Goal: Complete application form

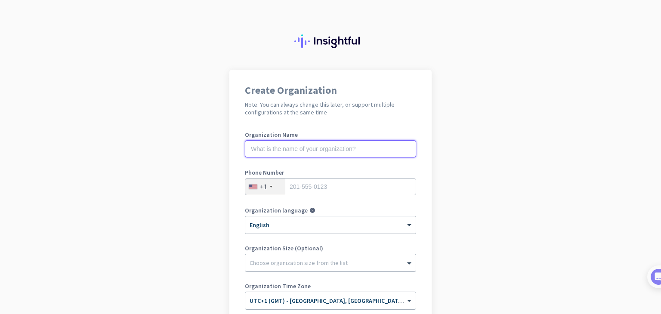
click at [330, 144] on input "text" at bounding box center [330, 148] width 171 height 17
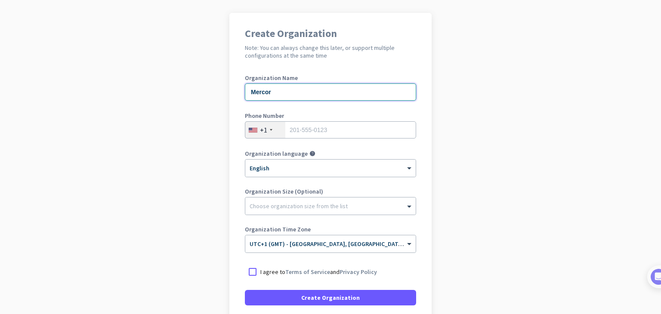
scroll to position [58, 0]
type input "Mercor"
click at [265, 134] on div "+1" at bounding box center [265, 129] width 40 height 16
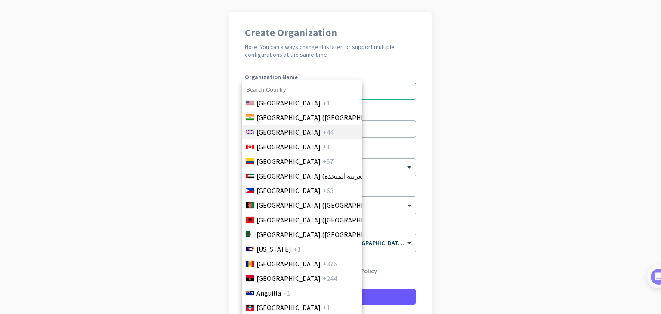
click at [272, 132] on span "[GEOGRAPHIC_DATA]" at bounding box center [289, 132] width 64 height 10
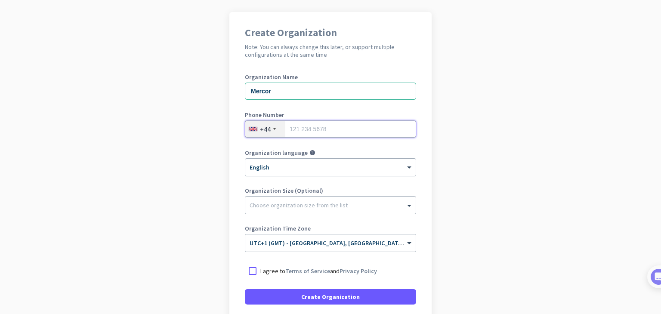
click at [305, 132] on input "tel" at bounding box center [330, 129] width 171 height 17
type input "7459175371"
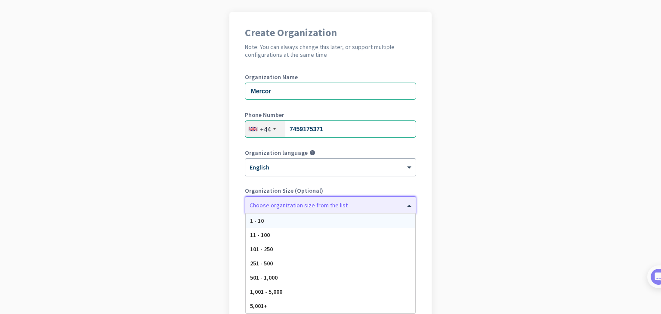
click at [276, 204] on div at bounding box center [330, 203] width 171 height 9
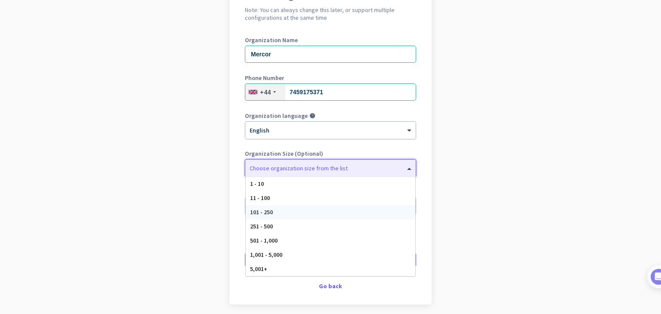
scroll to position [128, 0]
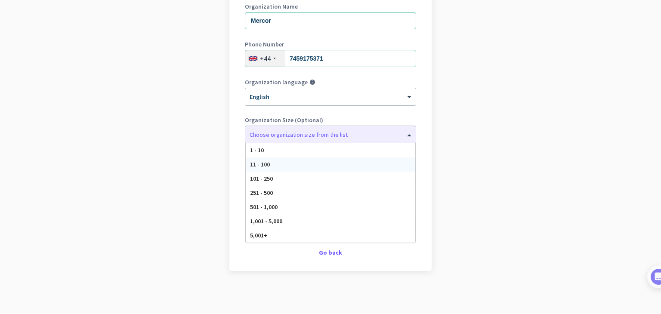
click at [231, 125] on div "Create Organization Note: You can always change this later, or support multiple…" at bounding box center [331, 106] width 202 height 330
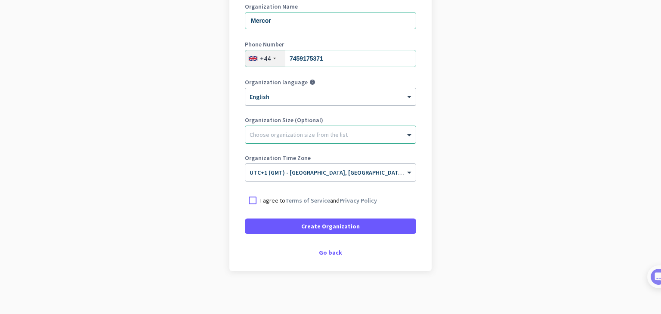
click at [286, 137] on div "Choose organization size from the list" at bounding box center [299, 135] width 98 height 8
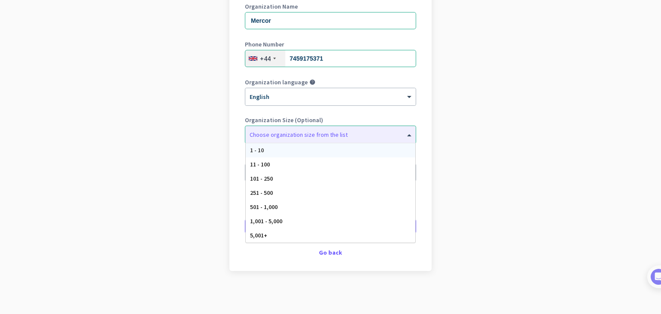
click at [476, 140] on app-onboarding-organization "Create Organization Note: You can always change this later, or support multiple…" at bounding box center [330, 127] width 661 height 373
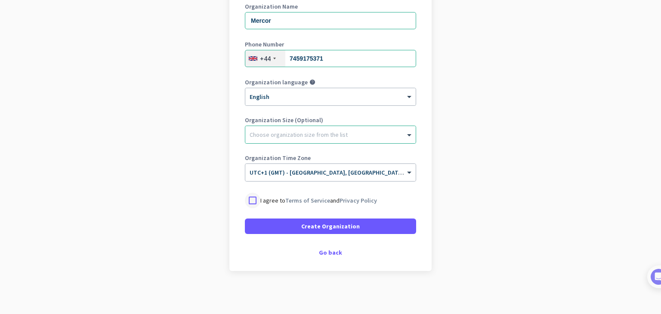
click at [248, 199] on div at bounding box center [253, 201] width 16 height 16
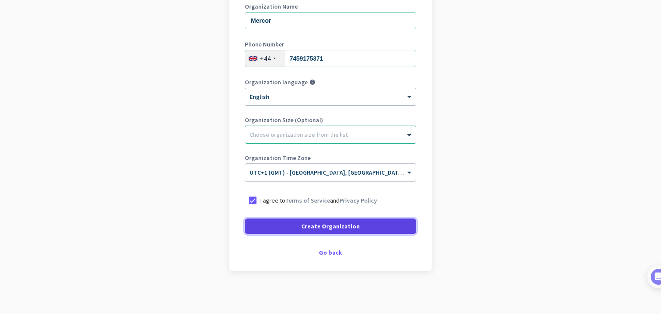
click at [314, 228] on span "Create Organization" at bounding box center [330, 226] width 59 height 9
